Goal: Use online tool/utility: Utilize a website feature to perform a specific function

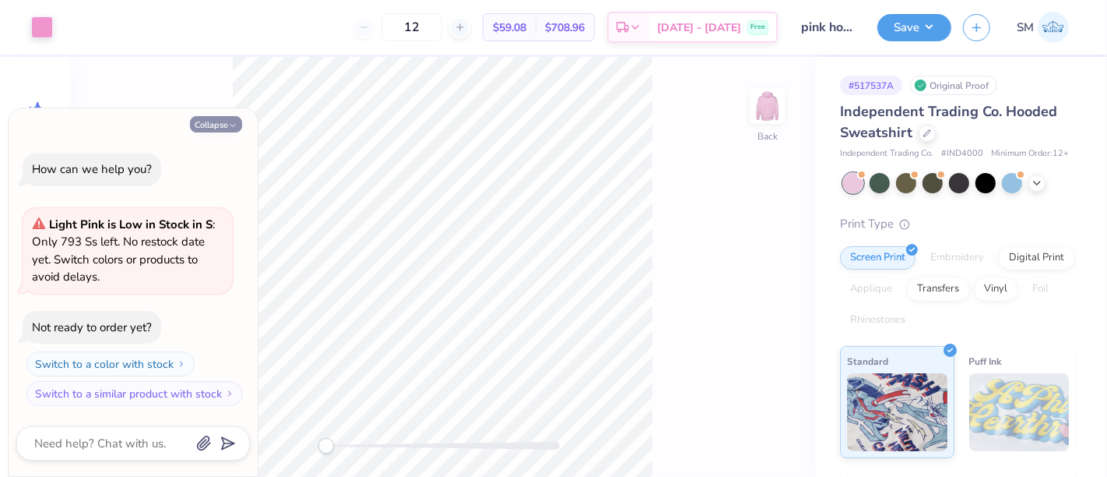
click at [226, 128] on button "Collapse" at bounding box center [216, 124] width 52 height 16
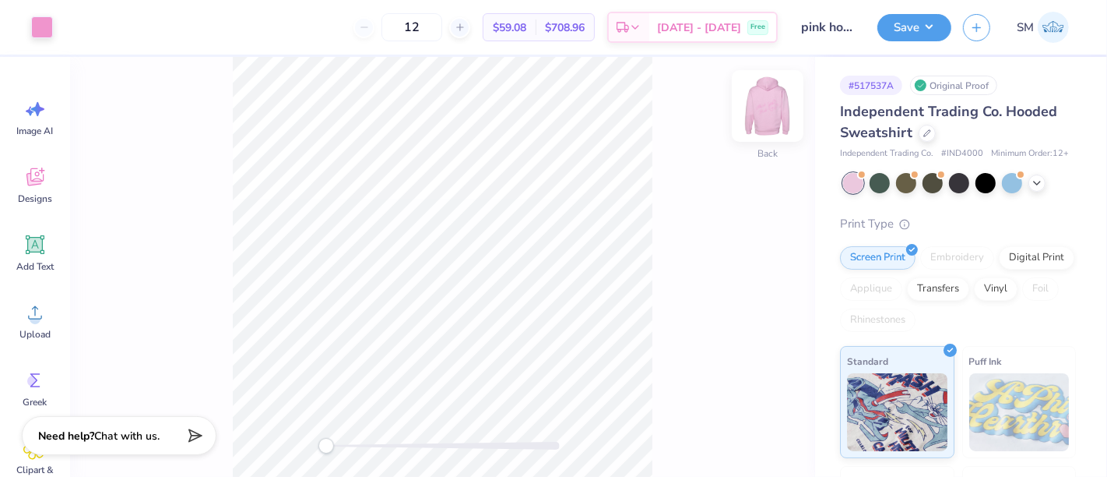
click at [779, 99] on img at bounding box center [768, 106] width 62 height 62
click at [329, 445] on div "Accessibility label" at bounding box center [327, 446] width 16 height 16
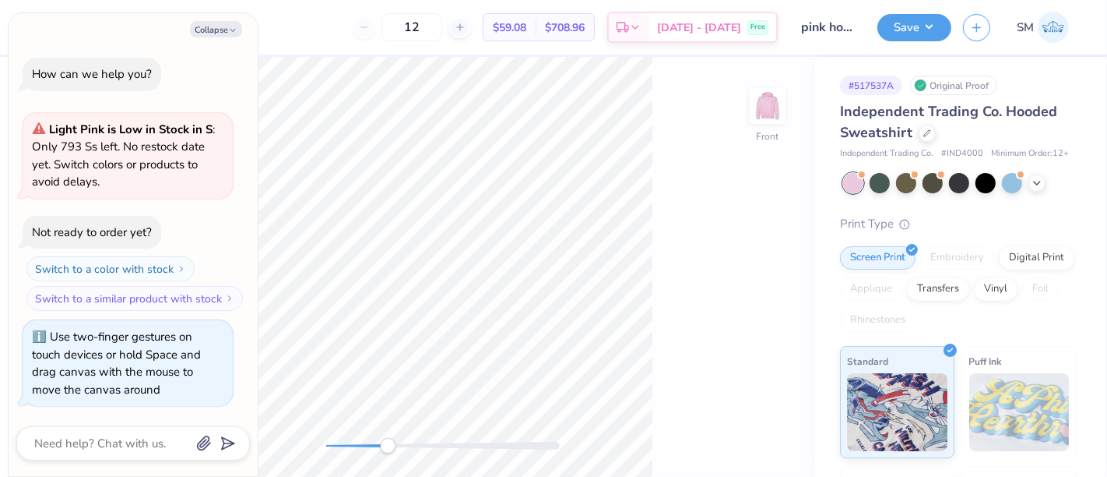
drag, startPoint x: 338, startPoint y: 442, endPoint x: 388, endPoint y: 438, distance: 50.0
click at [388, 438] on div "Accessibility label" at bounding box center [388, 446] width 16 height 16
click at [220, 26] on button "Collapse" at bounding box center [216, 29] width 52 height 16
type textarea "x"
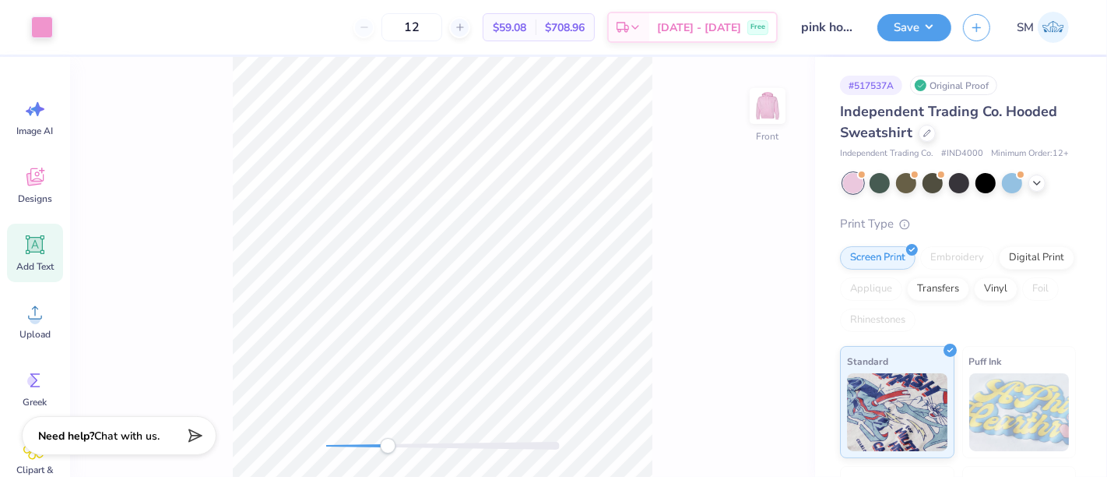
click at [33, 247] on icon at bounding box center [35, 245] width 15 height 15
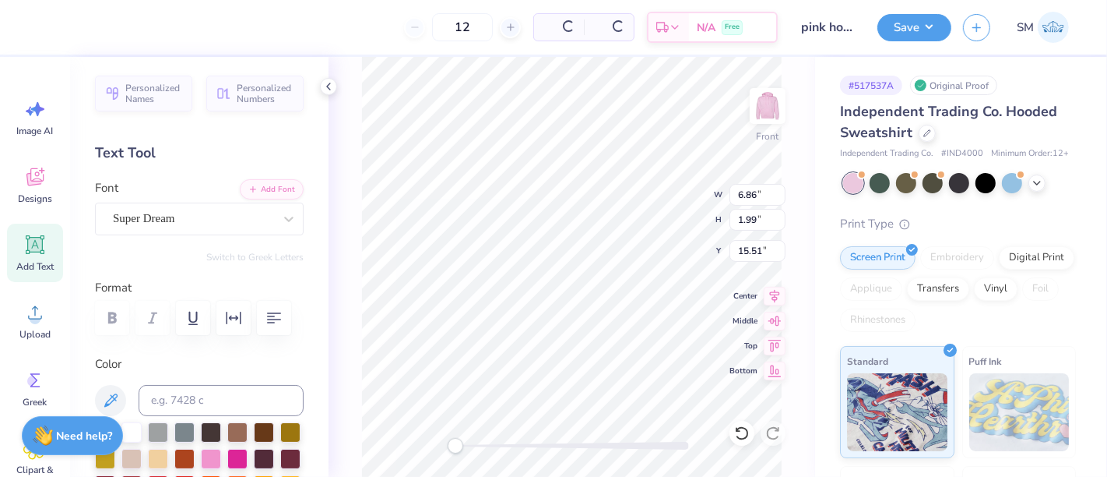
scroll to position [14, 2]
paste textarea "®"
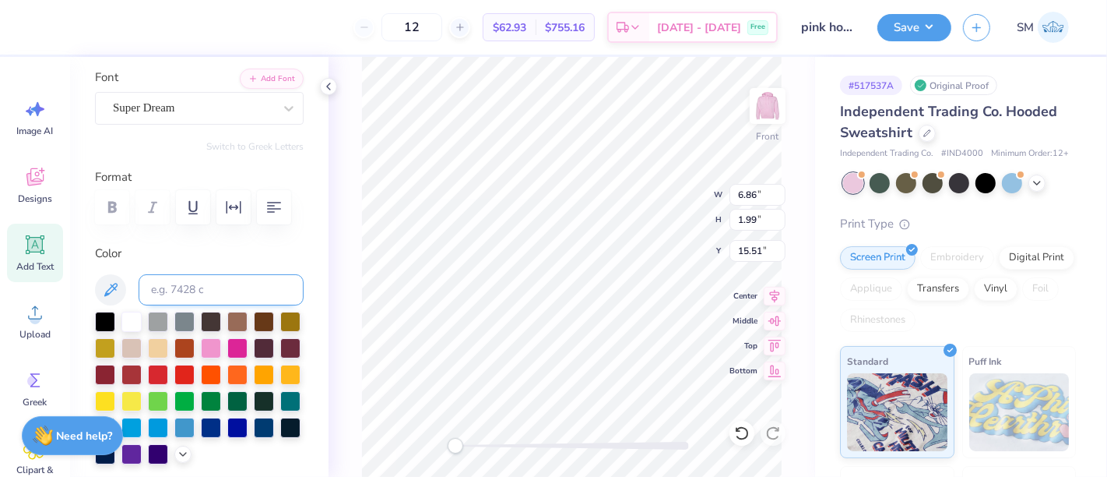
scroll to position [115, 0]
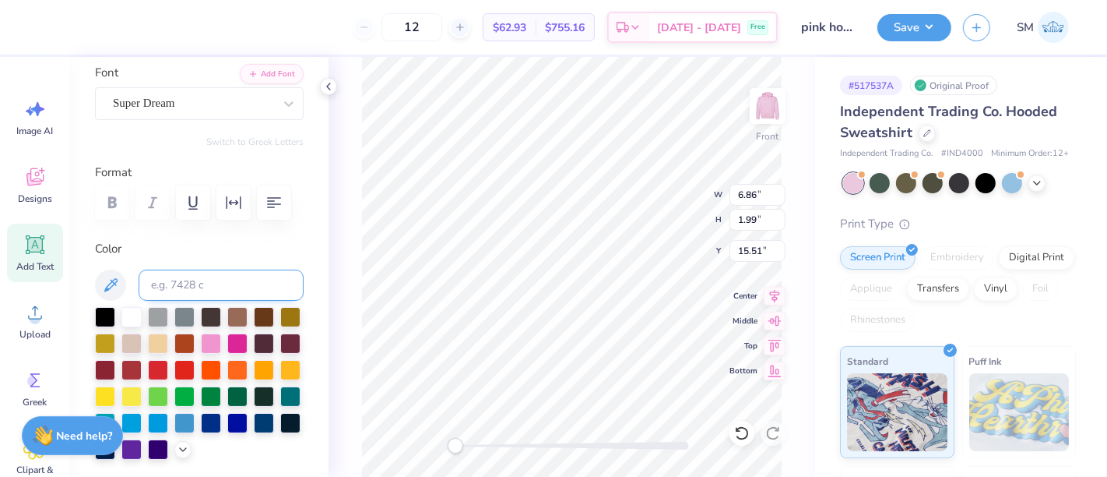
type textarea "®"
click at [198, 301] on input at bounding box center [221, 284] width 165 height 31
type input "223 c"
click at [207, 93] on div at bounding box center [193, 103] width 160 height 21
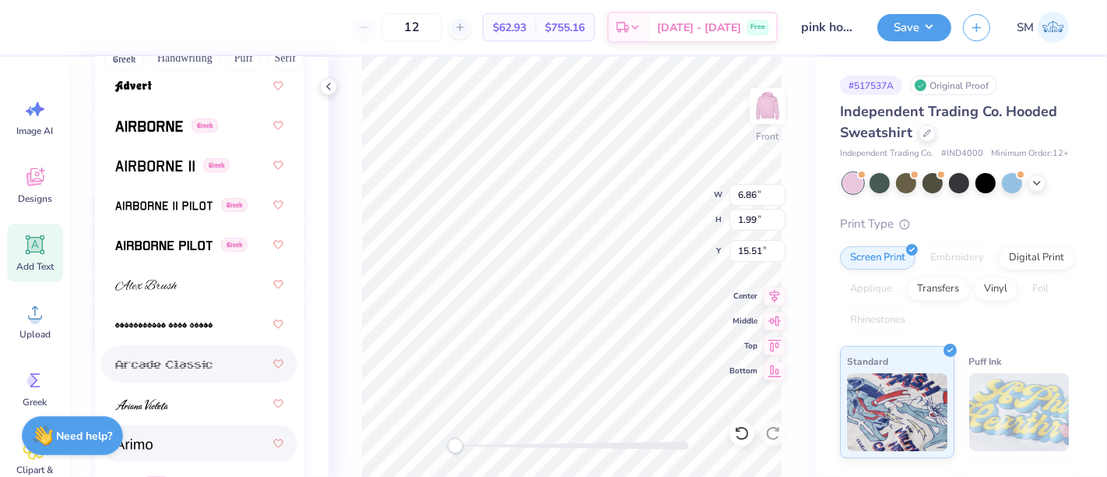
scroll to position [461, 0]
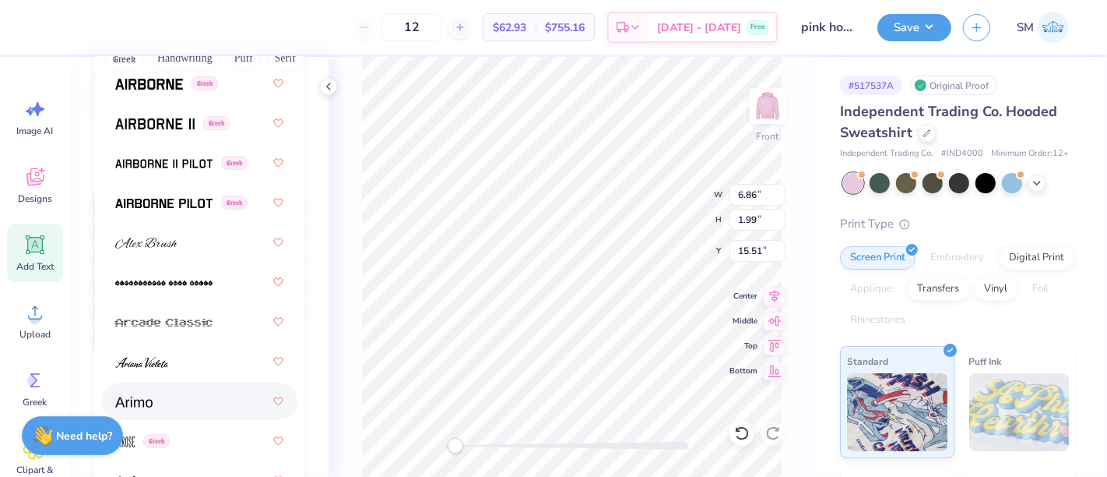
click at [166, 401] on div at bounding box center [199, 401] width 168 height 28
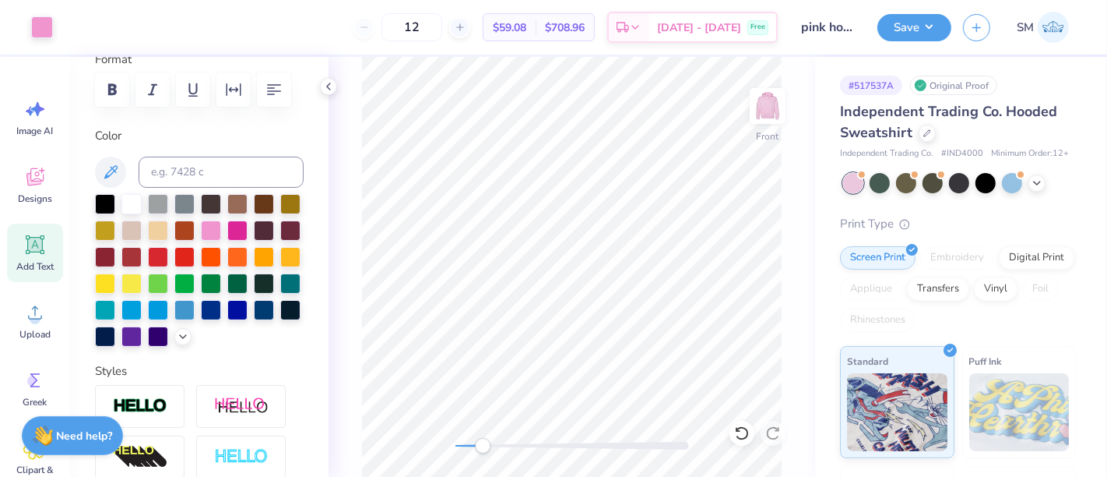
drag, startPoint x: 465, startPoint y: 447, endPoint x: 498, endPoint y: 445, distance: 32.7
click at [491, 445] on div "Accessibility label" at bounding box center [483, 446] width 16 height 16
click at [907, 21] on button "Save" at bounding box center [915, 25] width 74 height 27
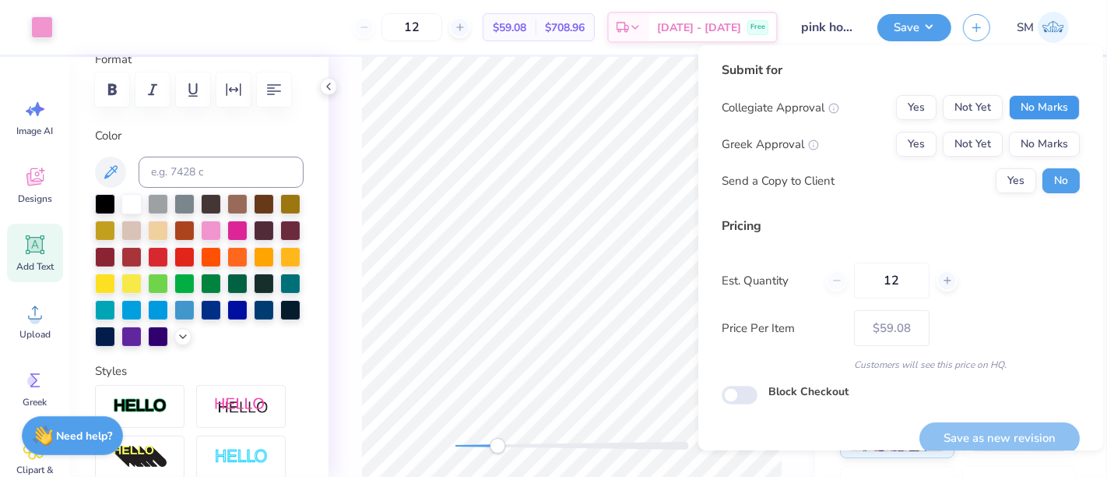
click at [1024, 105] on button "No Marks" at bounding box center [1044, 107] width 71 height 25
click at [909, 141] on button "Yes" at bounding box center [916, 144] width 40 height 25
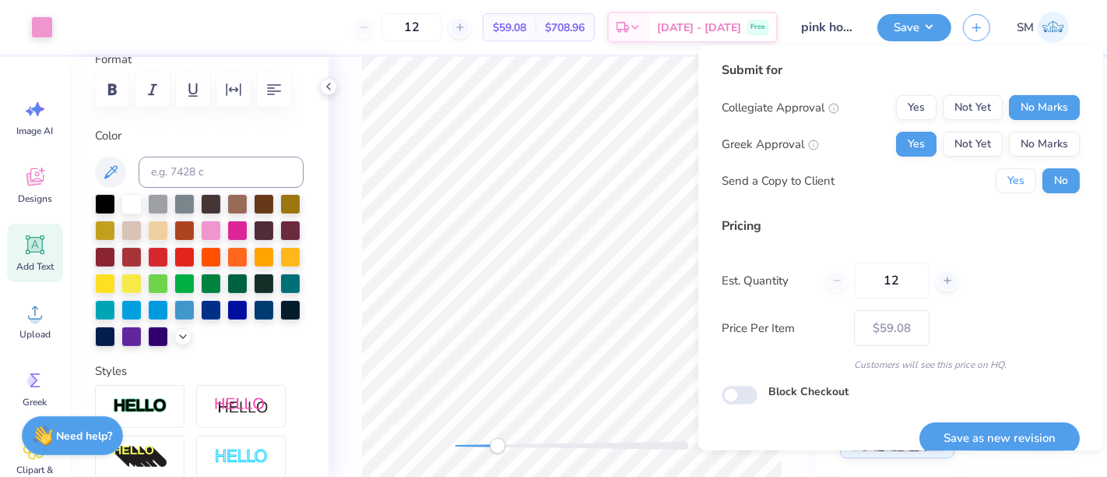
drag, startPoint x: 1004, startPoint y: 174, endPoint x: 1010, endPoint y: 216, distance: 41.7
click at [1001, 179] on button "Yes" at bounding box center [1016, 180] width 40 height 25
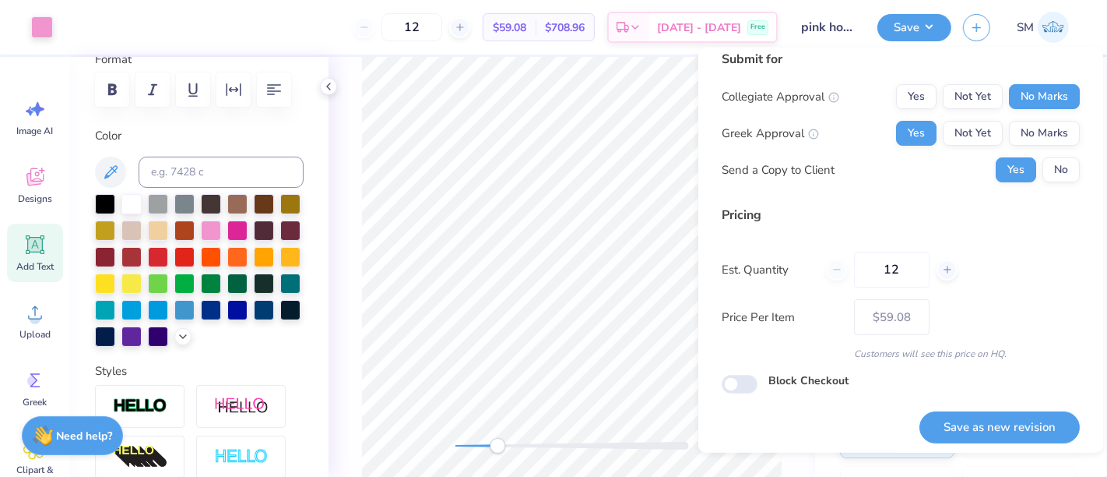
scroll to position [17, 0]
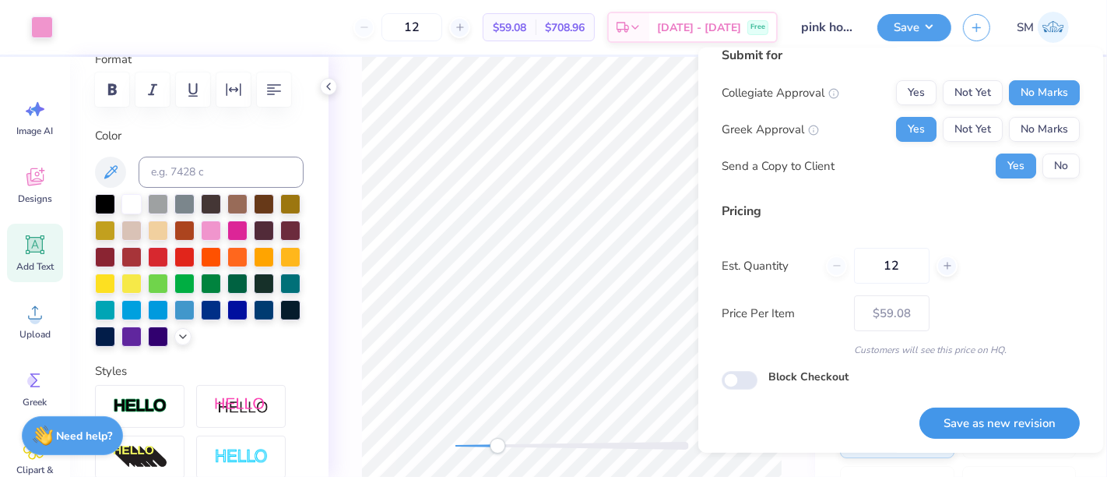
click at [968, 417] on button "Save as new revision" at bounding box center [1000, 423] width 160 height 32
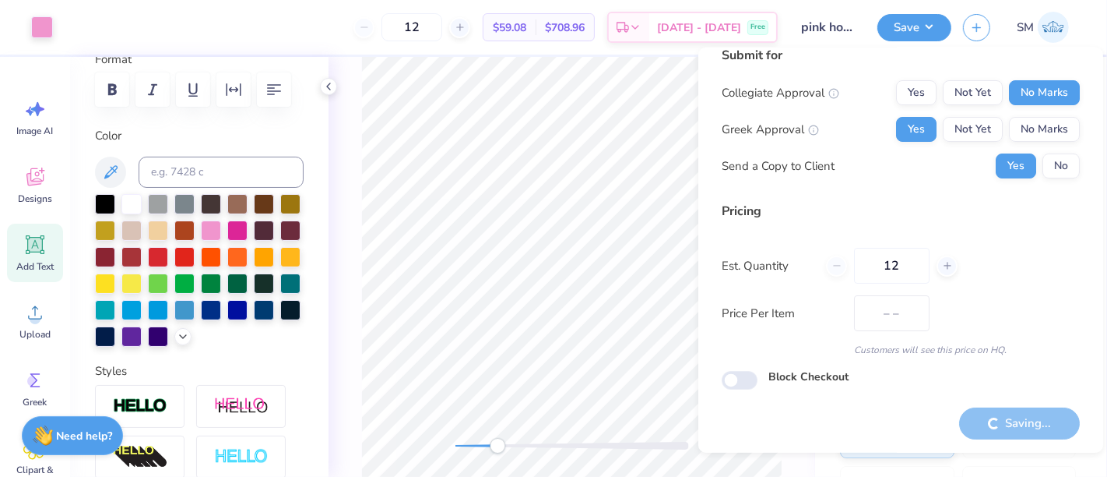
type input "$59.08"
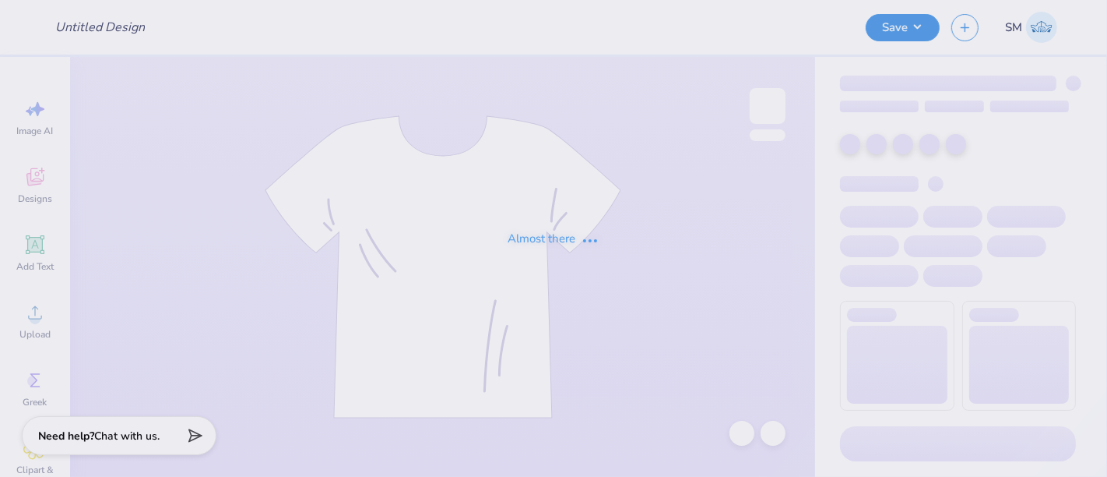
type input "25-26"
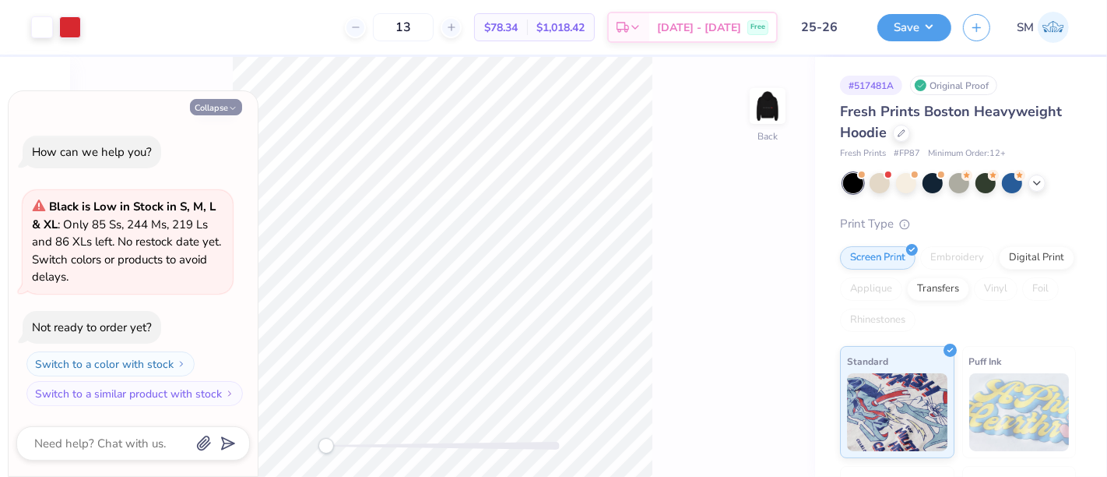
click at [208, 101] on button "Collapse" at bounding box center [216, 107] width 52 height 16
type textarea "x"
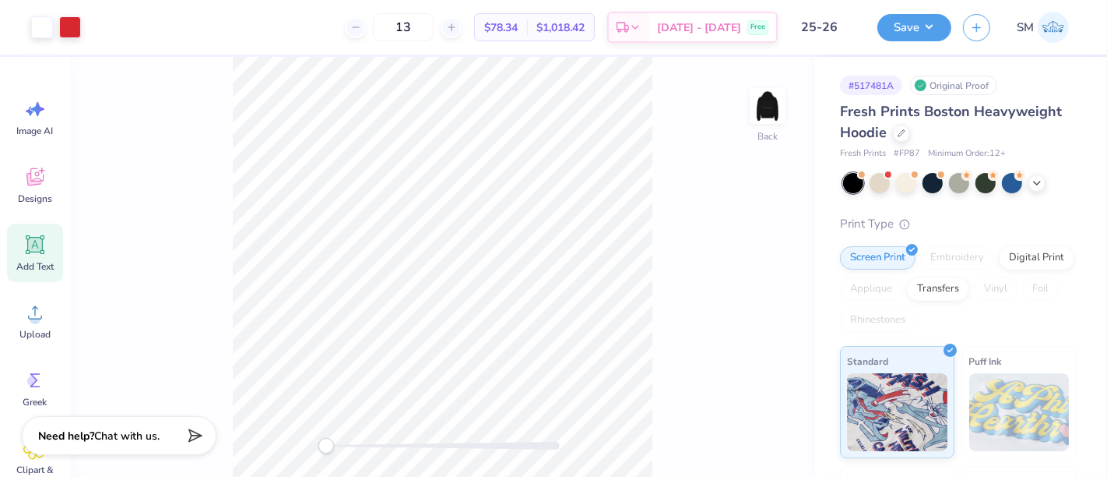
click at [30, 248] on icon at bounding box center [35, 245] width 15 height 15
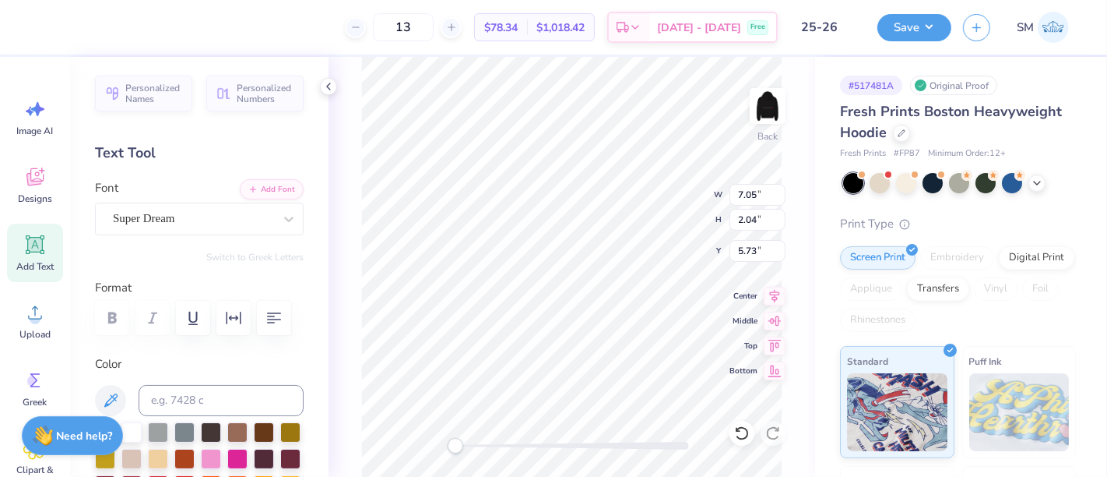
scroll to position [14, 2]
type textarea "™"
click at [185, 225] on div "Super Dream" at bounding box center [193, 218] width 164 height 24
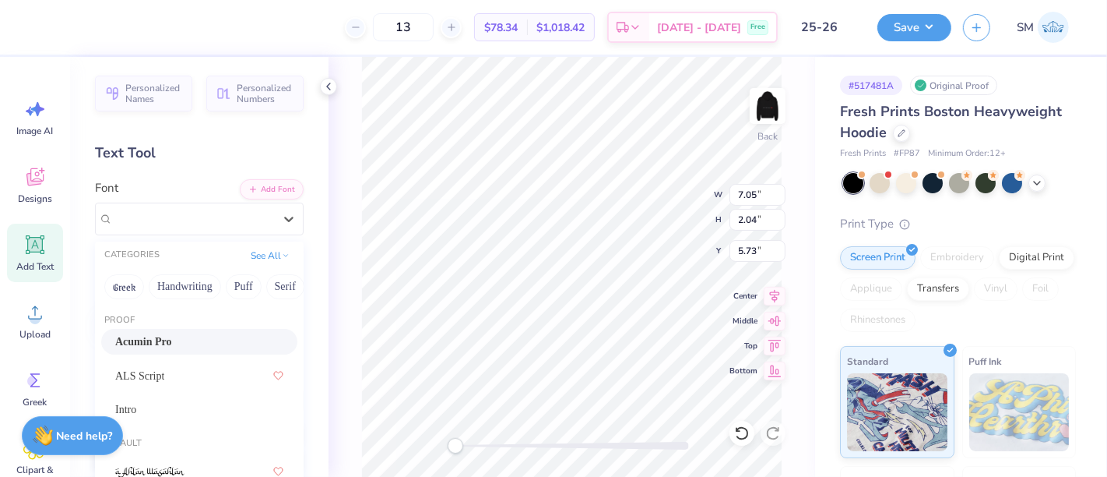
click at [182, 335] on div "Acumin Pro" at bounding box center [199, 341] width 168 height 16
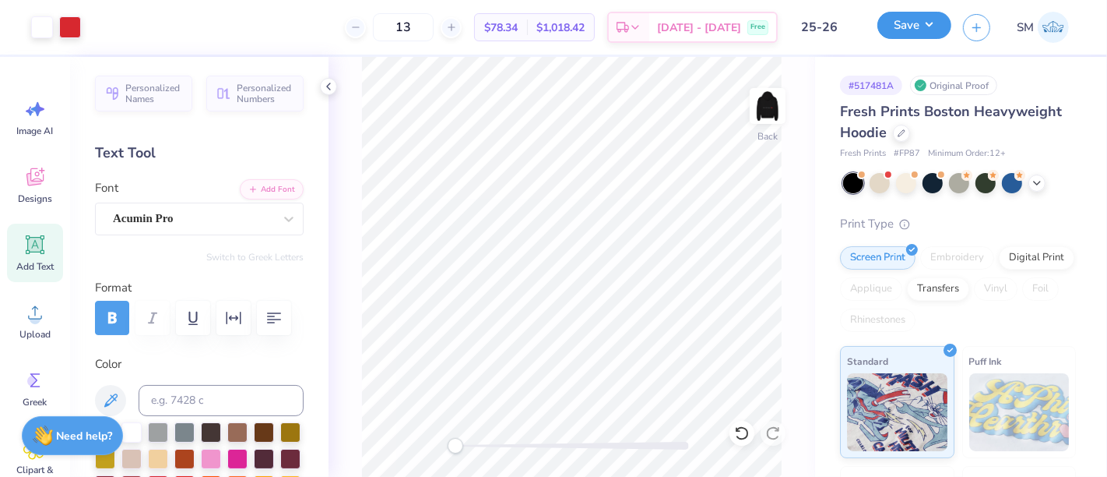
click at [915, 24] on button "Save" at bounding box center [915, 25] width 74 height 27
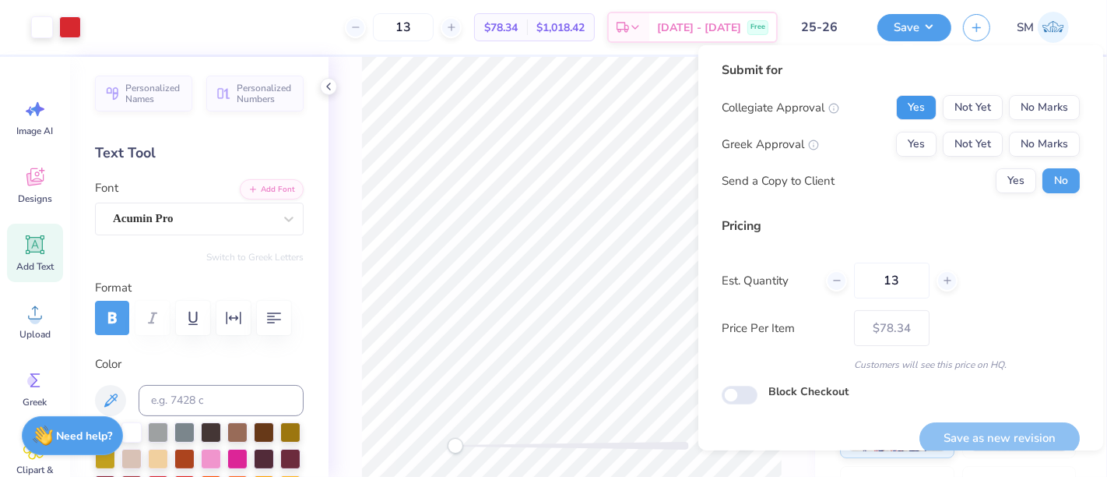
click at [907, 101] on button "Yes" at bounding box center [916, 107] width 40 height 25
click at [1021, 146] on button "No Marks" at bounding box center [1044, 144] width 71 height 25
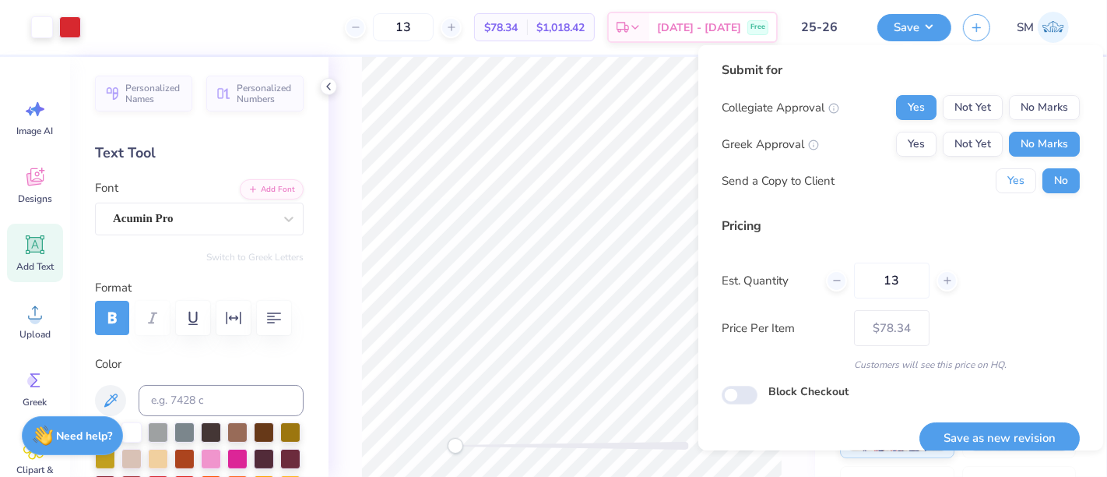
drag, startPoint x: 1005, startPoint y: 176, endPoint x: 1008, endPoint y: 201, distance: 25.0
click at [1005, 177] on button "Yes" at bounding box center [1016, 180] width 40 height 25
click at [1010, 438] on button "Save as new revision" at bounding box center [1000, 438] width 160 height 32
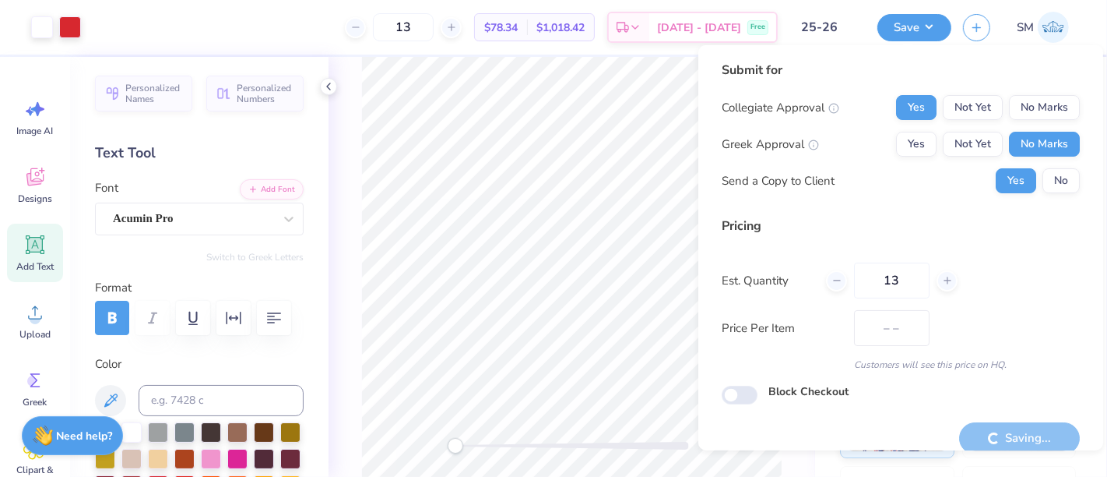
type input "$78.34"
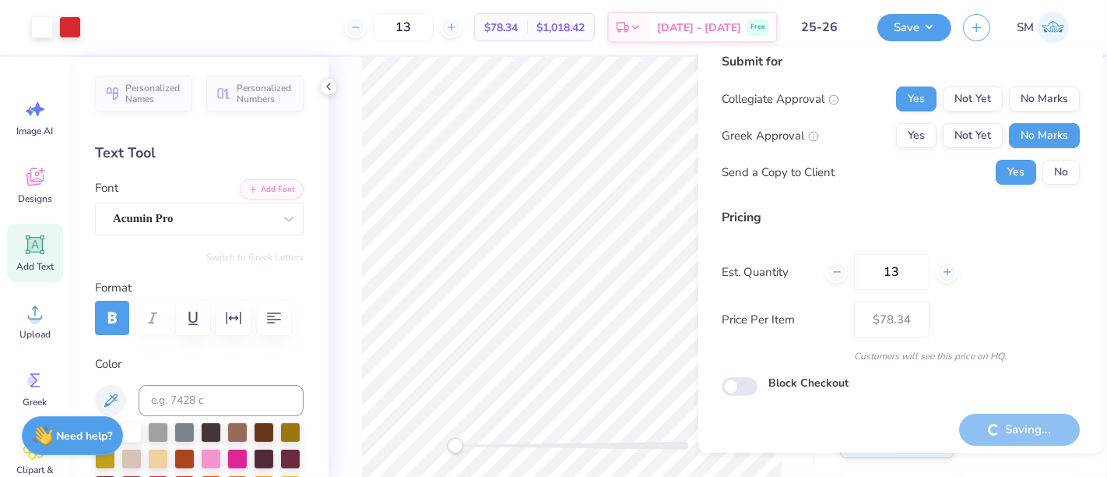
scroll to position [17, 0]
